Goal: Task Accomplishment & Management: Manage account settings

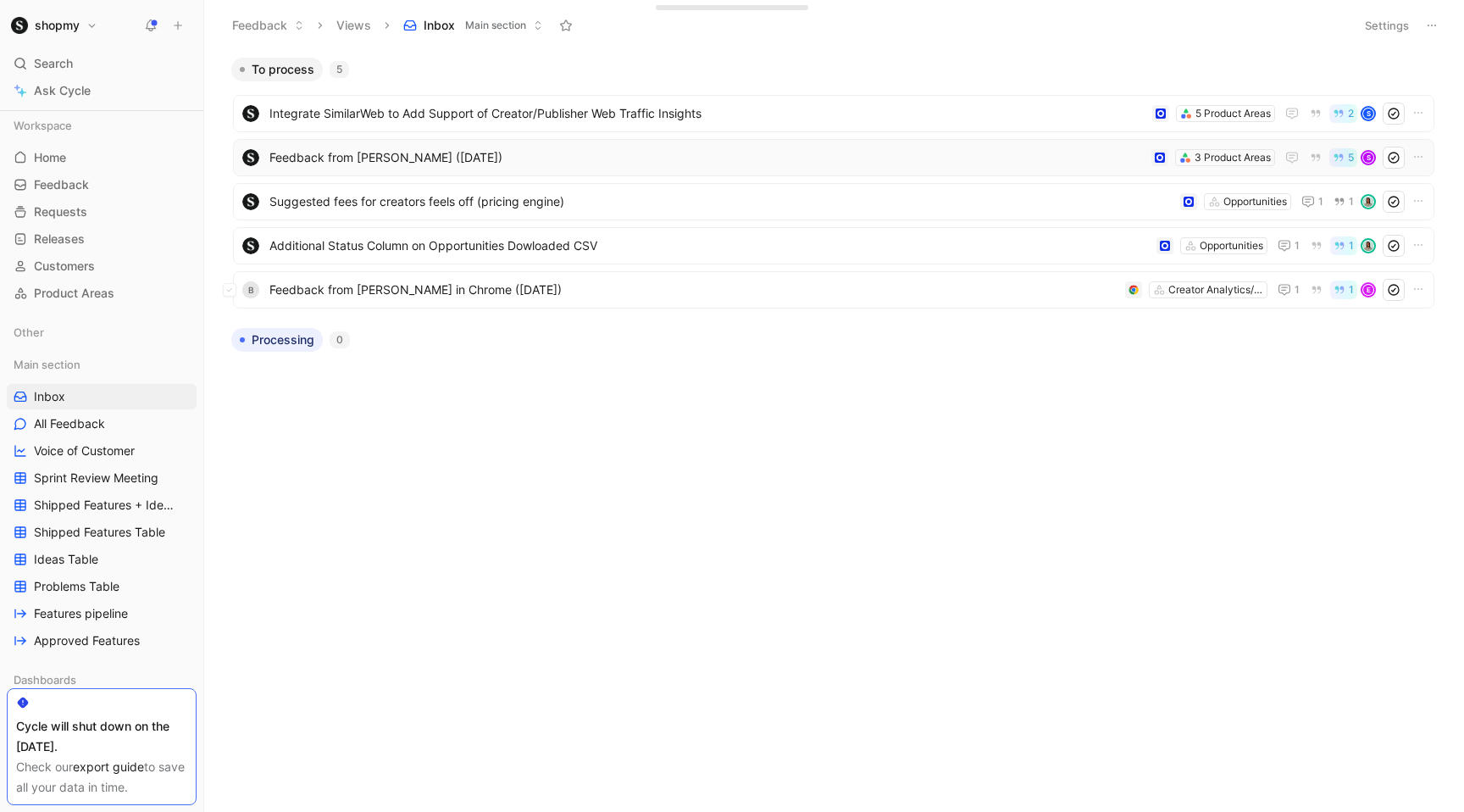
scroll to position [79, 0]
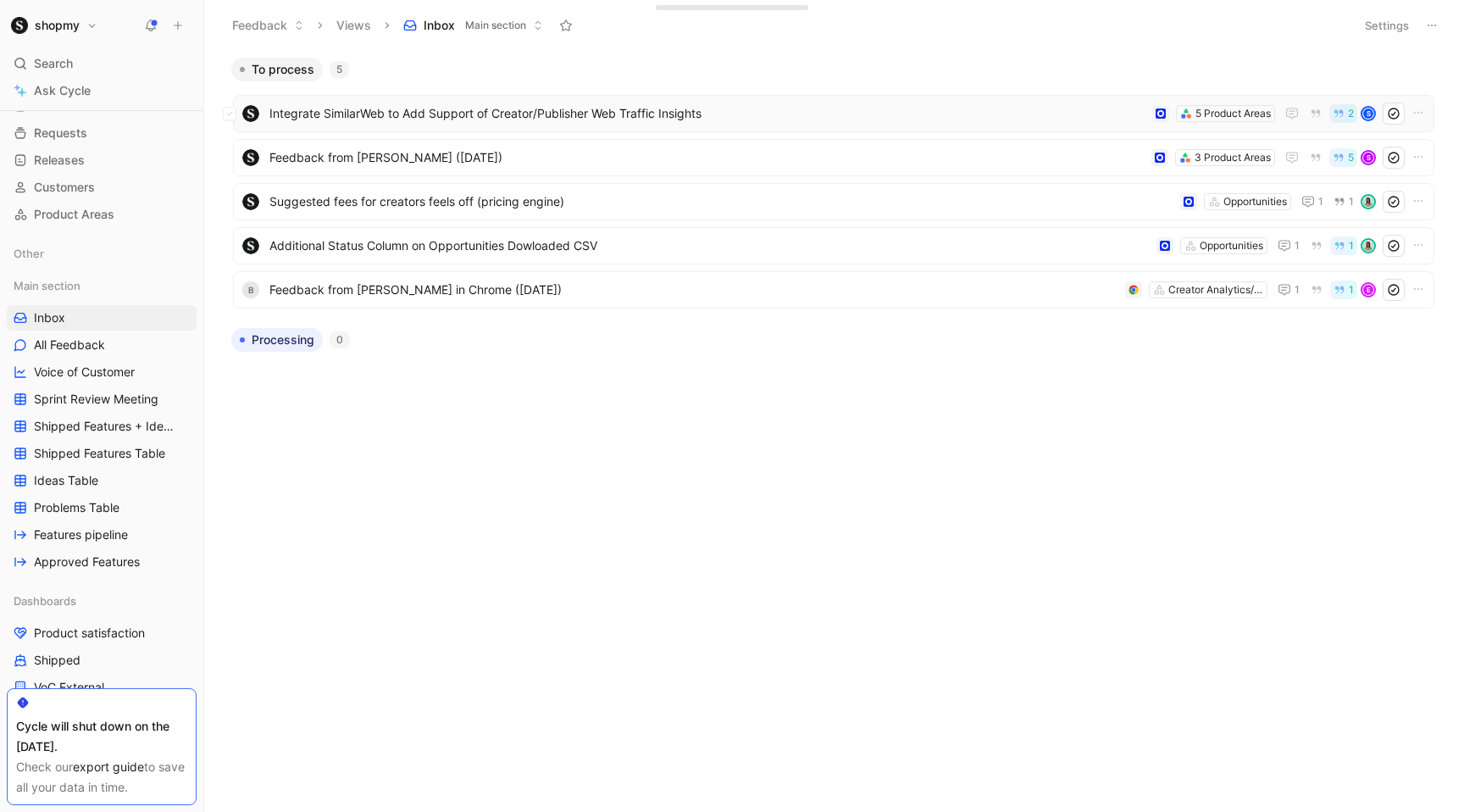
click at [440, 123] on div "Integrate SimilarWeb to Add Support of Creator/Publisher Web Traffic Insights 5…" at bounding box center [834, 113] width 1189 height 22
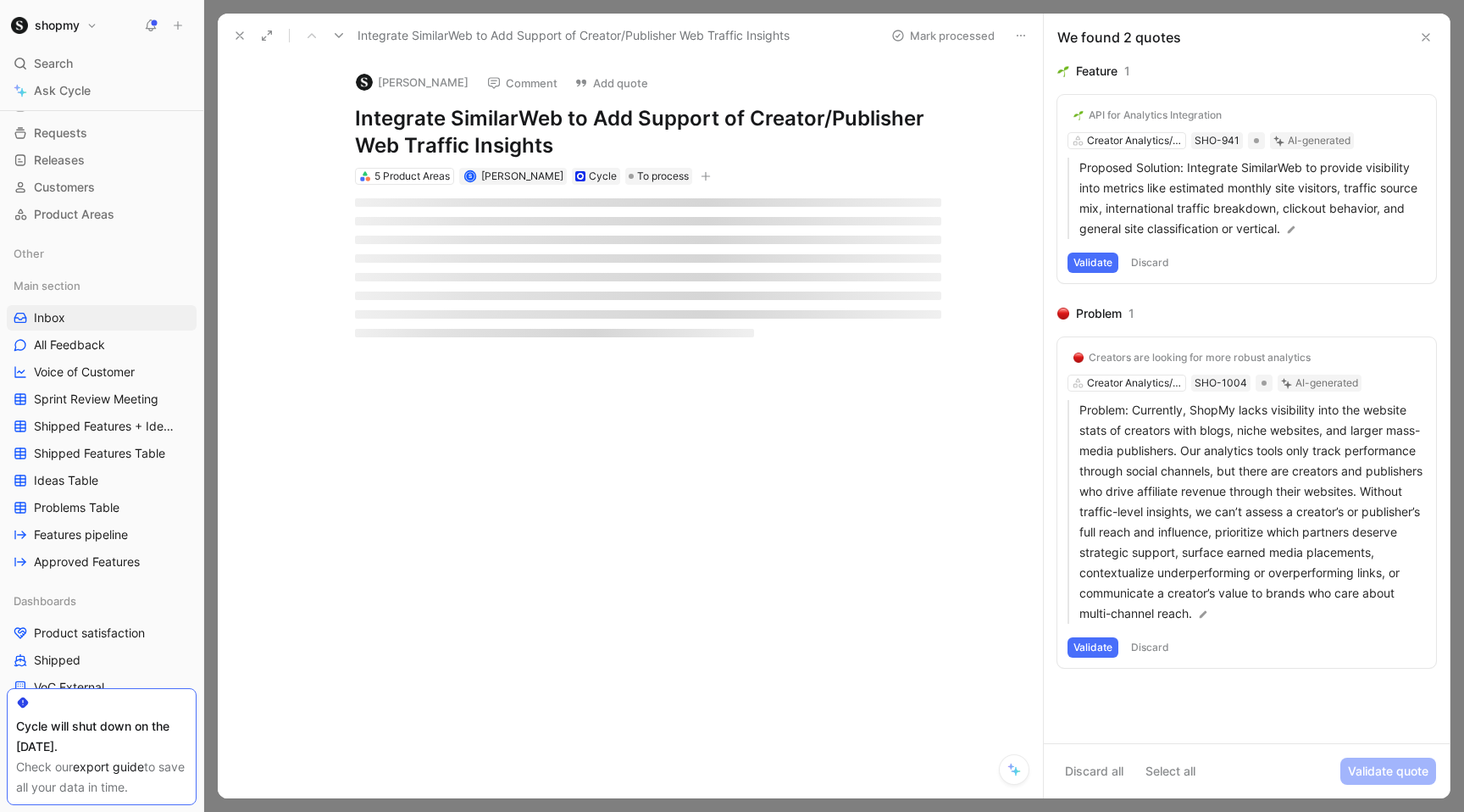
click at [234, 39] on icon at bounding box center [240, 36] width 13 height 13
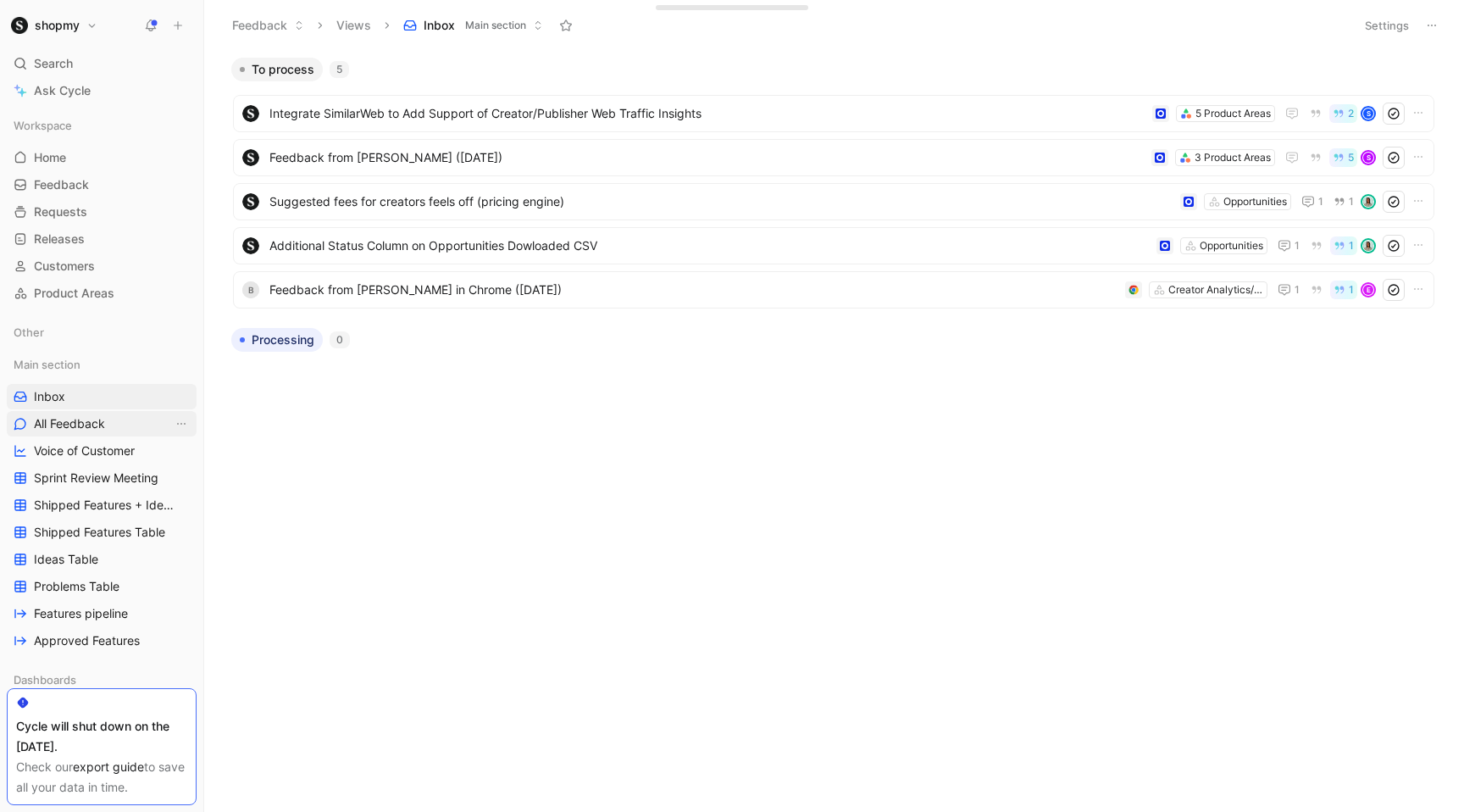
click at [140, 428] on link "All Feedback" at bounding box center [102, 423] width 190 height 25
